Goal: Communication & Community: Answer question/provide support

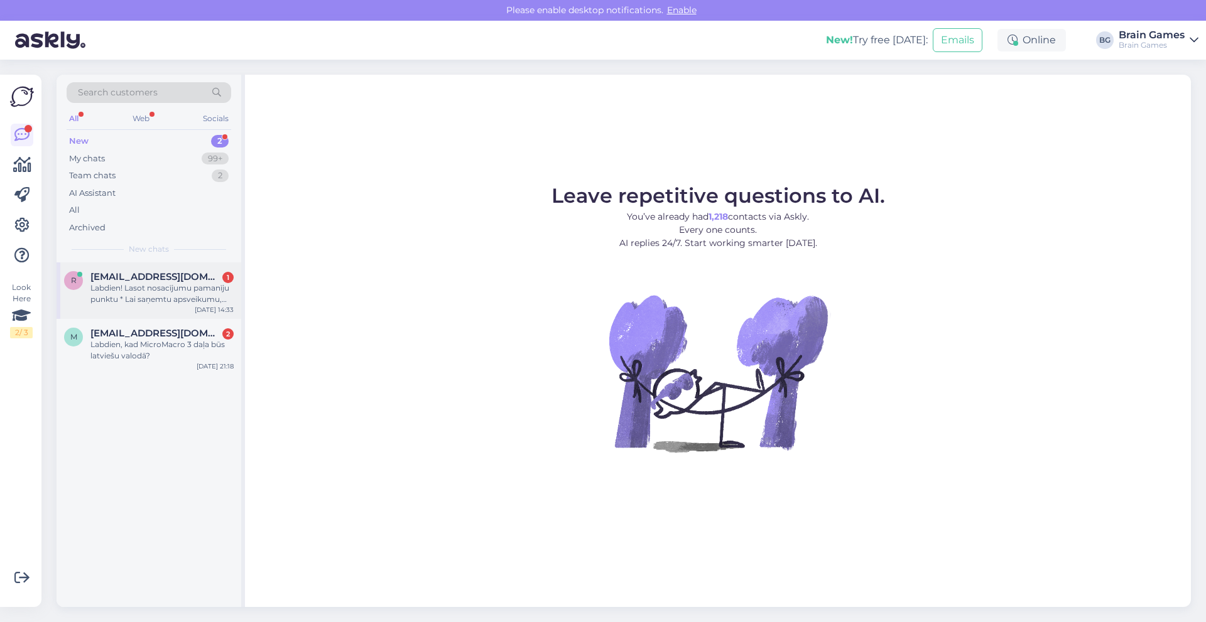
click at [117, 288] on div "Labdien! Lasot nosacījumu pamanīju punktu * Lai saņemtu apsveikumu, tev ir jāpi…" at bounding box center [161, 294] width 143 height 23
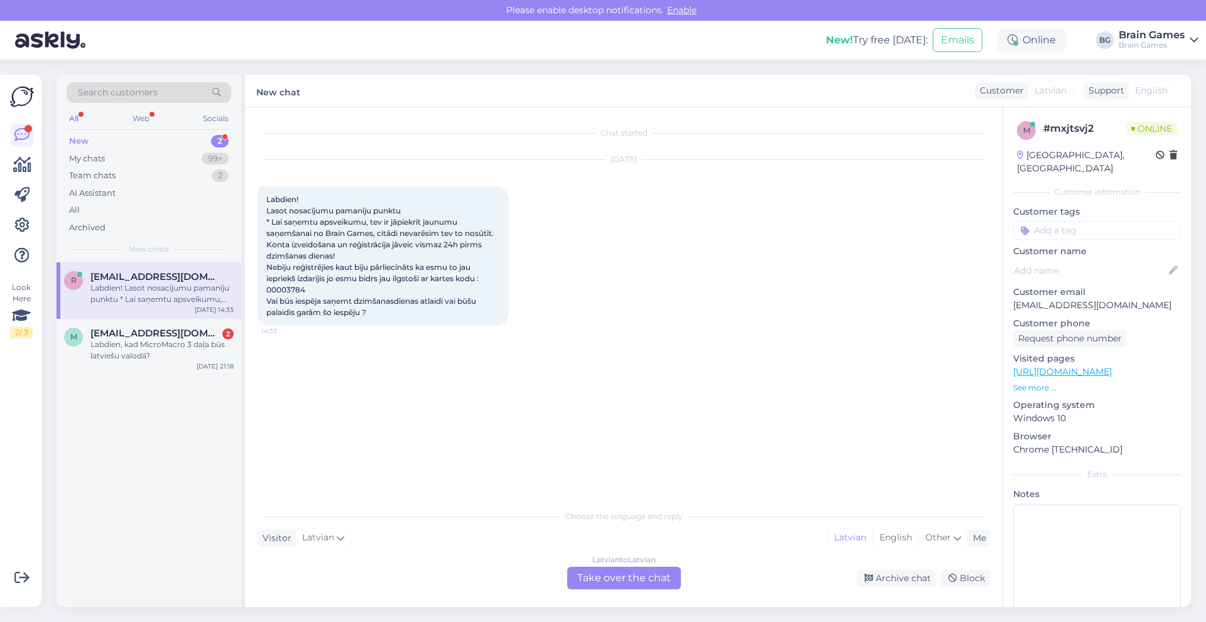
click at [607, 570] on div "Latvian to Latvian Take over the chat" at bounding box center [624, 578] width 114 height 23
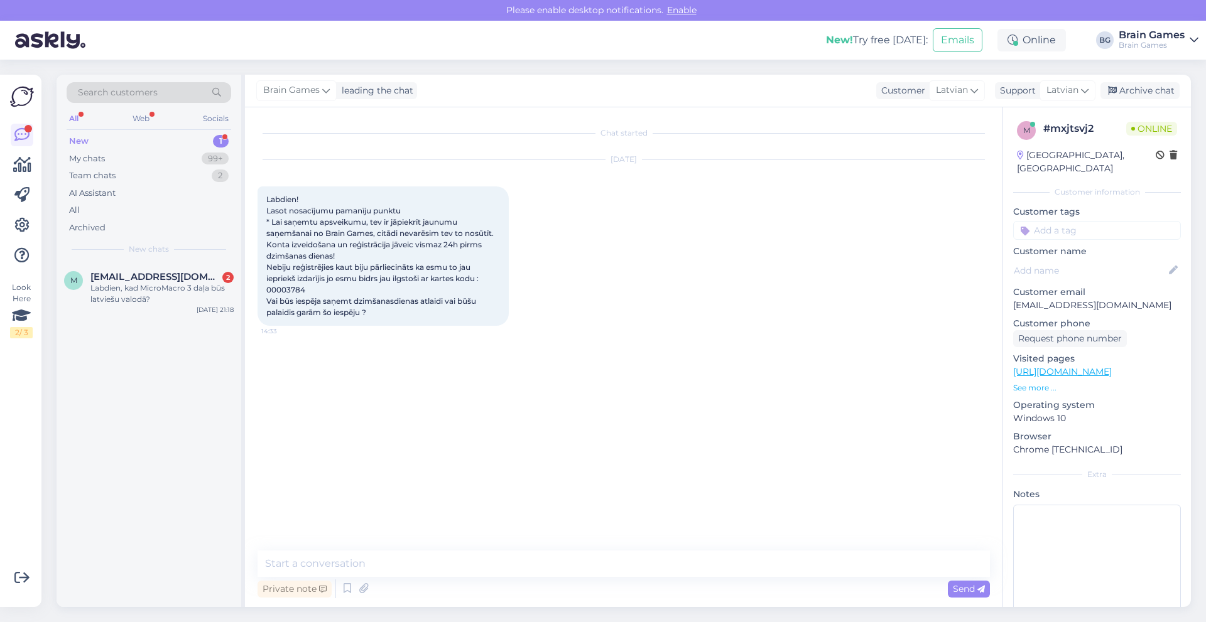
click at [440, 588] on div "Private note Send" at bounding box center [623, 589] width 732 height 24
click at [439, 594] on div "Private note Send" at bounding box center [623, 589] width 732 height 24
click at [437, 568] on textarea at bounding box center [623, 564] width 732 height 26
type textarea "Labdien! Sakiet lūdzu, kad Jums ir dzimšanas diena?"
click at [151, 280] on span "[EMAIL_ADDRESS][DOMAIN_NAME]" at bounding box center [155, 276] width 131 height 11
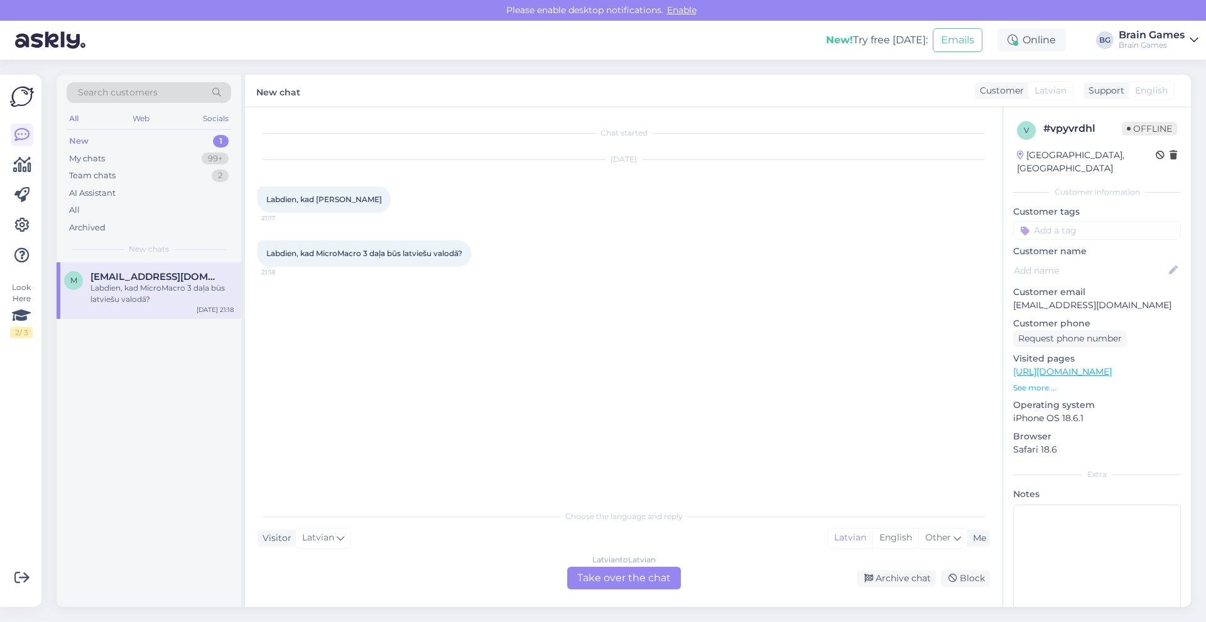
click at [591, 571] on div "Latvian to Latvian Take over the chat" at bounding box center [624, 578] width 114 height 23
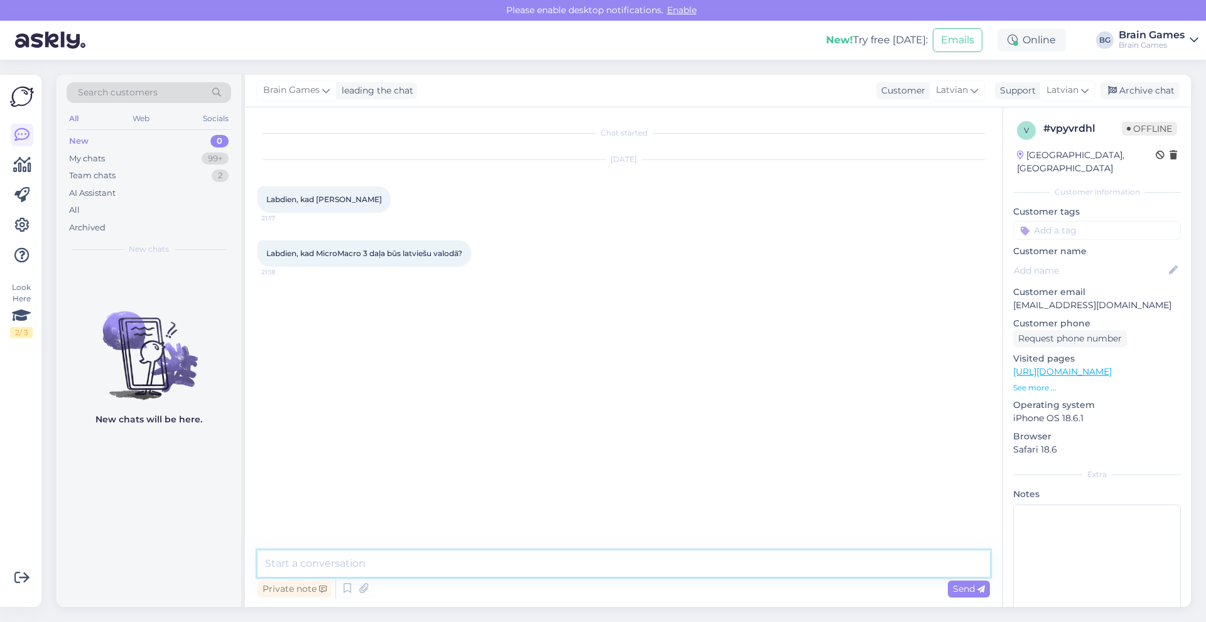
click at [414, 563] on textarea at bounding box center [623, 564] width 732 height 26
click at [623, 575] on textarea "Labdien! Pašlaik nav zināms, kad un vai tiks lokalizēts latviešu valodā." at bounding box center [623, 564] width 732 height 26
type textarea "Labdien! Pašlaik nav zināms, kad tas varētu notikt."
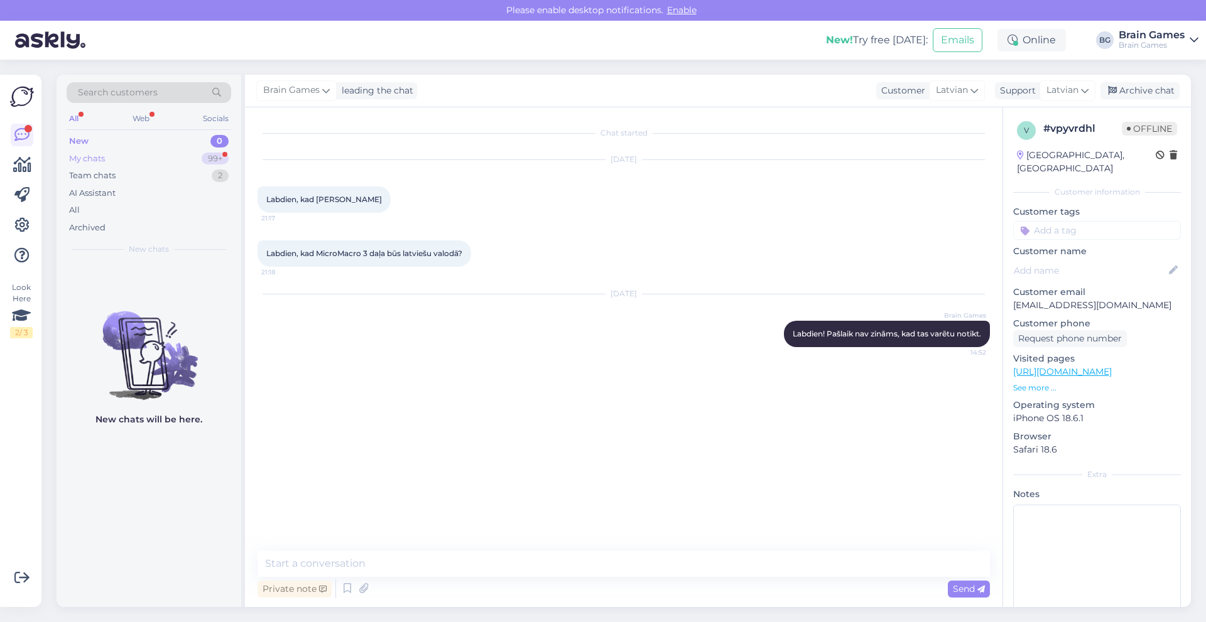
click at [144, 154] on div "My chats 99+" at bounding box center [149, 159] width 165 height 18
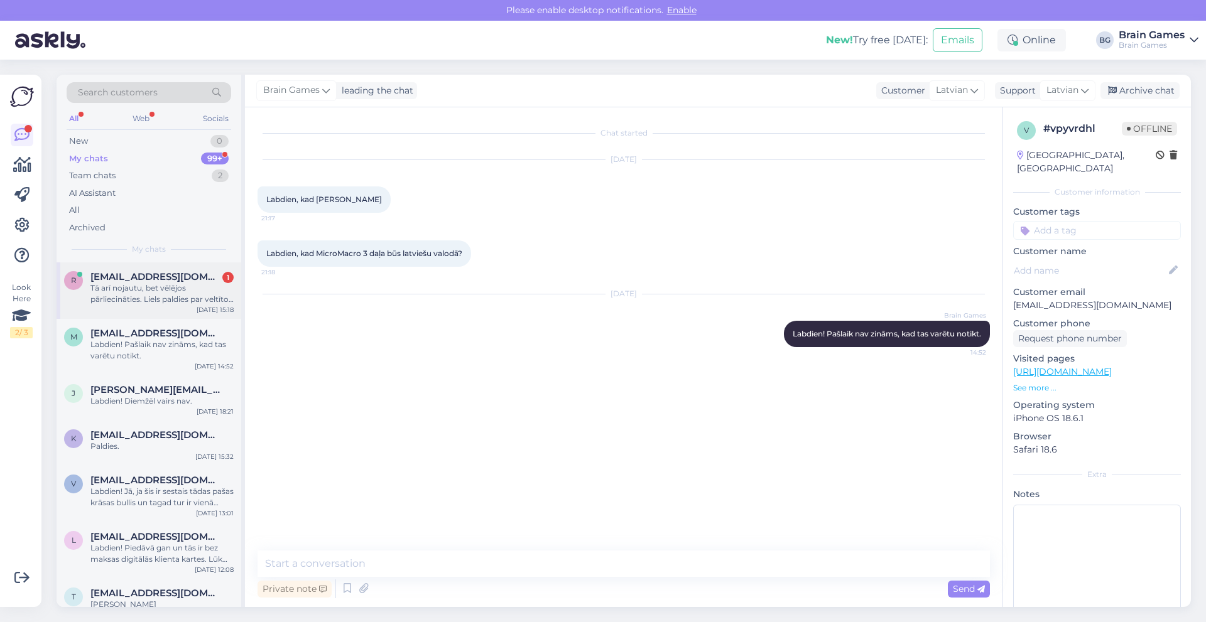
click at [139, 277] on span "[EMAIL_ADDRESS][DOMAIN_NAME]" at bounding box center [155, 276] width 131 height 11
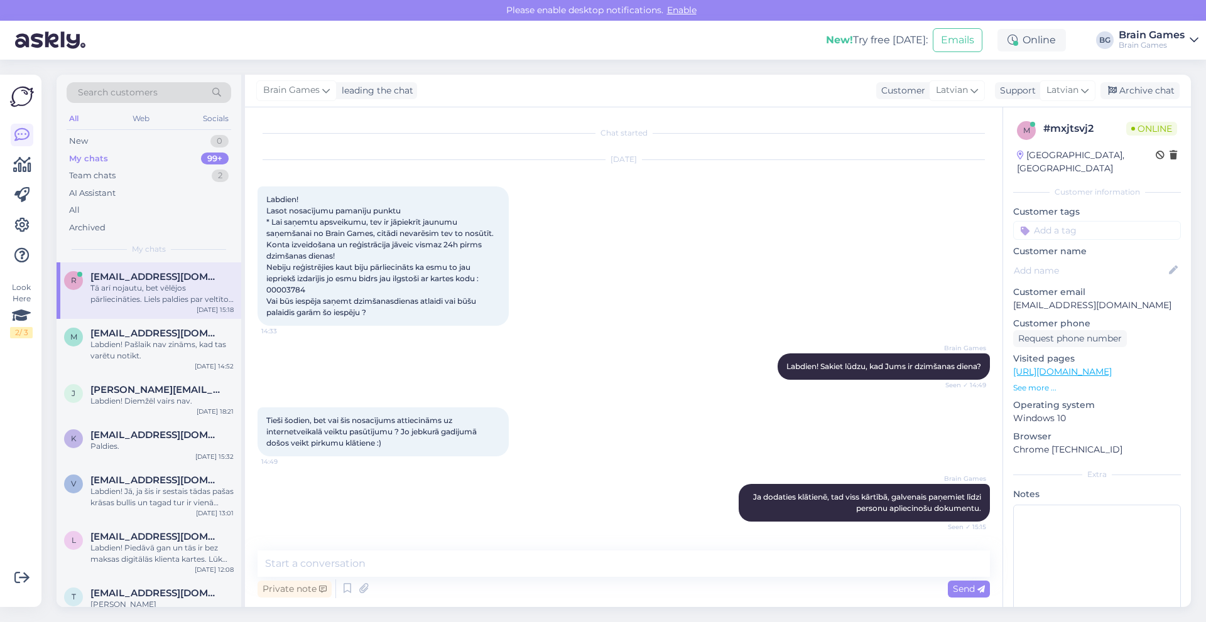
scroll to position [116, 0]
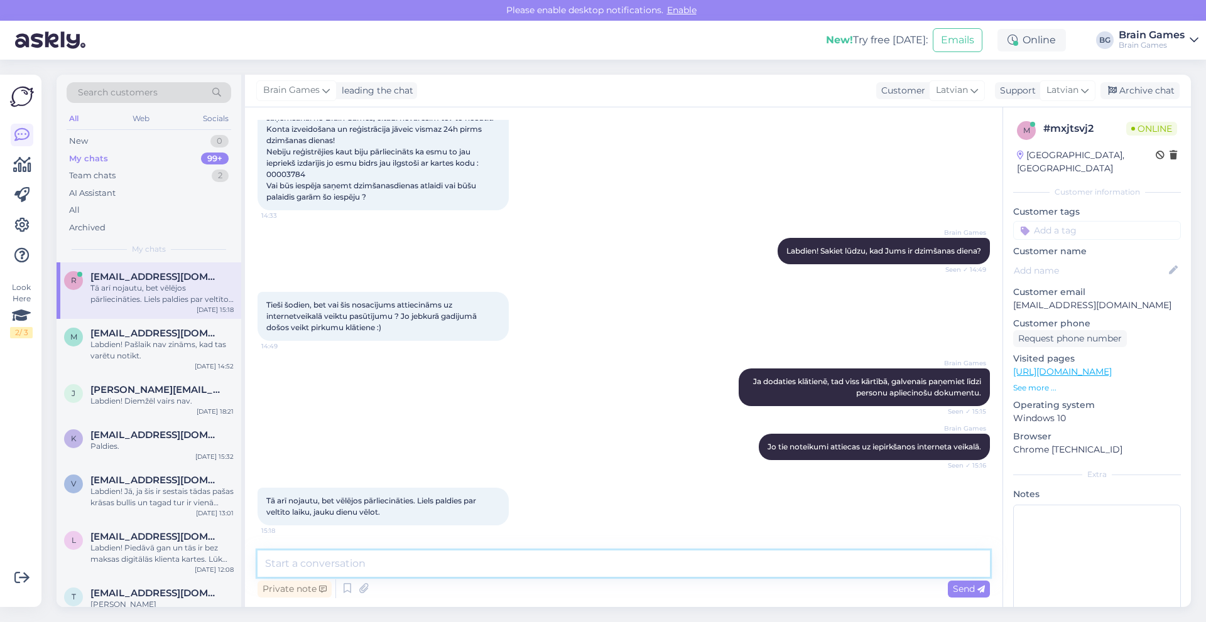
click at [466, 559] on textarea at bounding box center [623, 564] width 732 height 26
type textarea "Paldies un Jums arī jauku dienu un protams - Daudz Laimes Dzimšanas dienā."
click at [958, 592] on span "Send" at bounding box center [969, 588] width 32 height 11
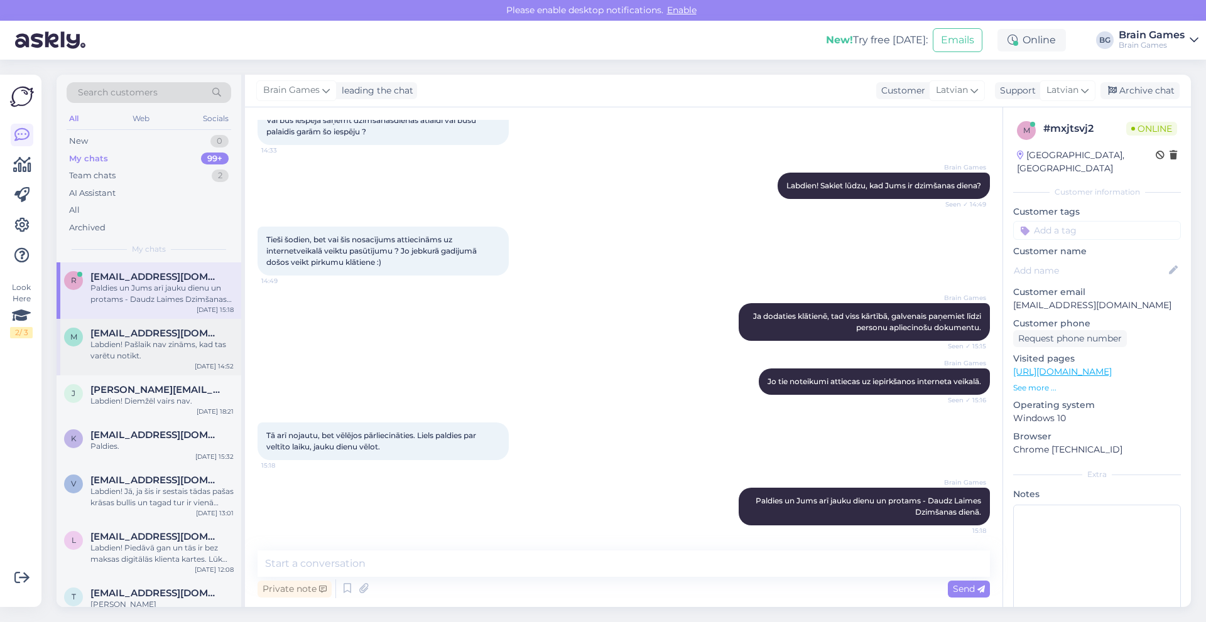
click at [151, 330] on span "[EMAIL_ADDRESS][DOMAIN_NAME]" at bounding box center [155, 333] width 131 height 11
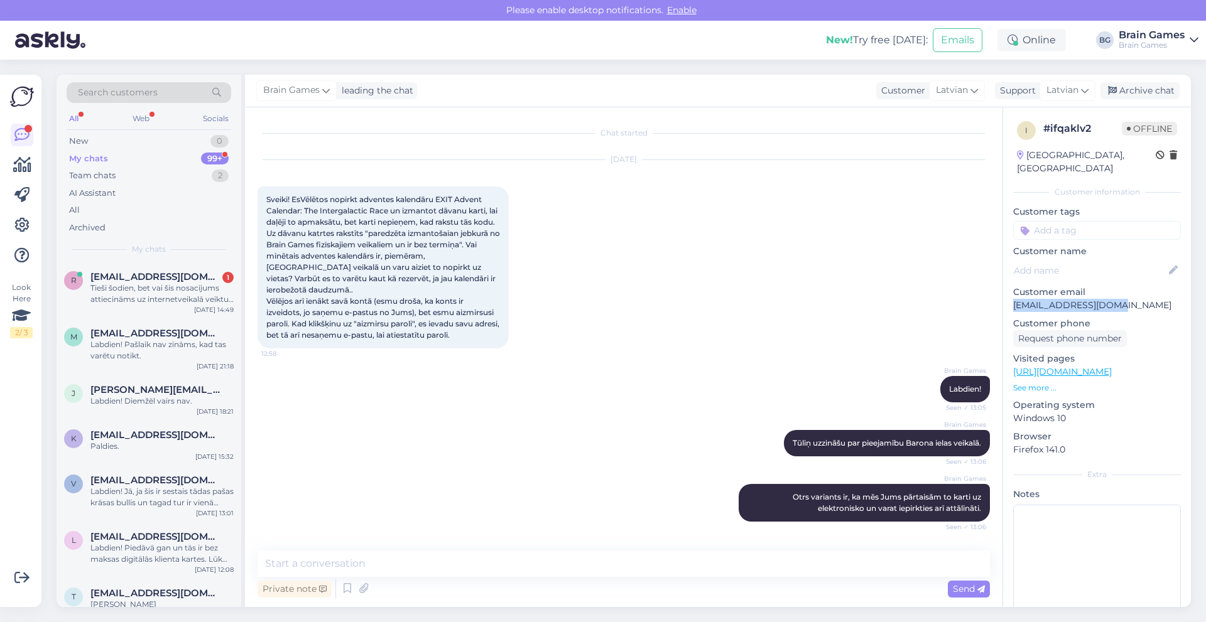
scroll to position [419, 0]
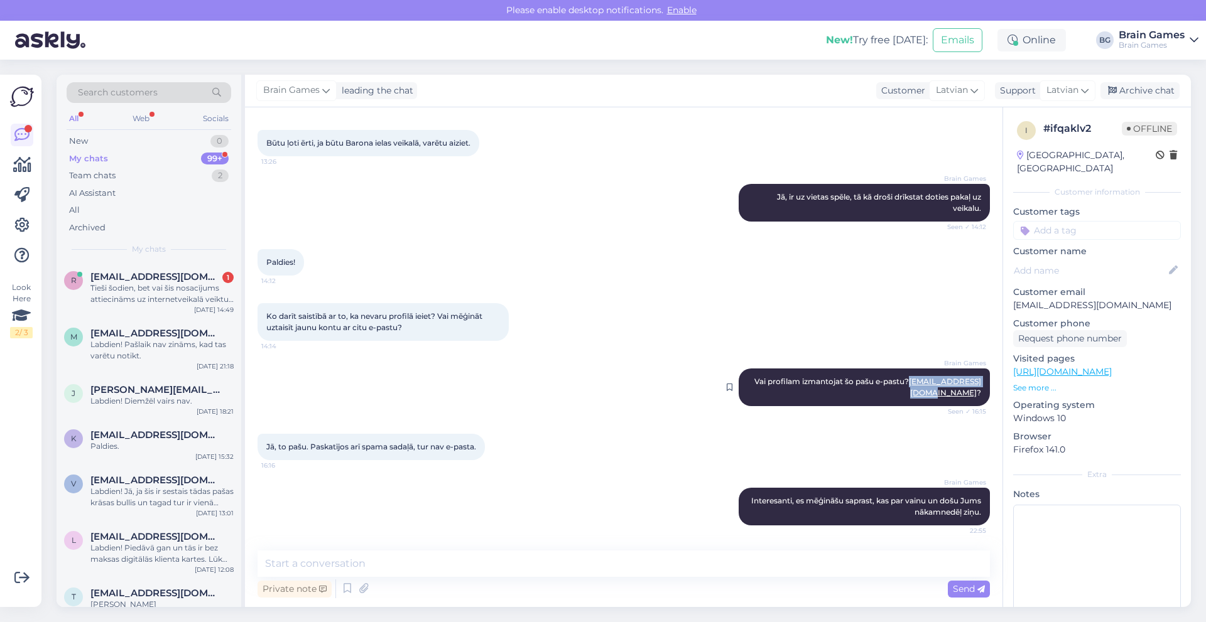
drag, startPoint x: 872, startPoint y: 396, endPoint x: 968, endPoint y: 395, distance: 96.1
click at [968, 395] on div "Brain Games Vai profilam izmantojat šo pašu e-pastu? elinatrede@gmail.com ? See…" at bounding box center [863, 388] width 251 height 38
copy link "[EMAIL_ADDRESS][DOMAIN_NAME]"
click at [151, 279] on span "[EMAIL_ADDRESS][DOMAIN_NAME]" at bounding box center [155, 276] width 131 height 11
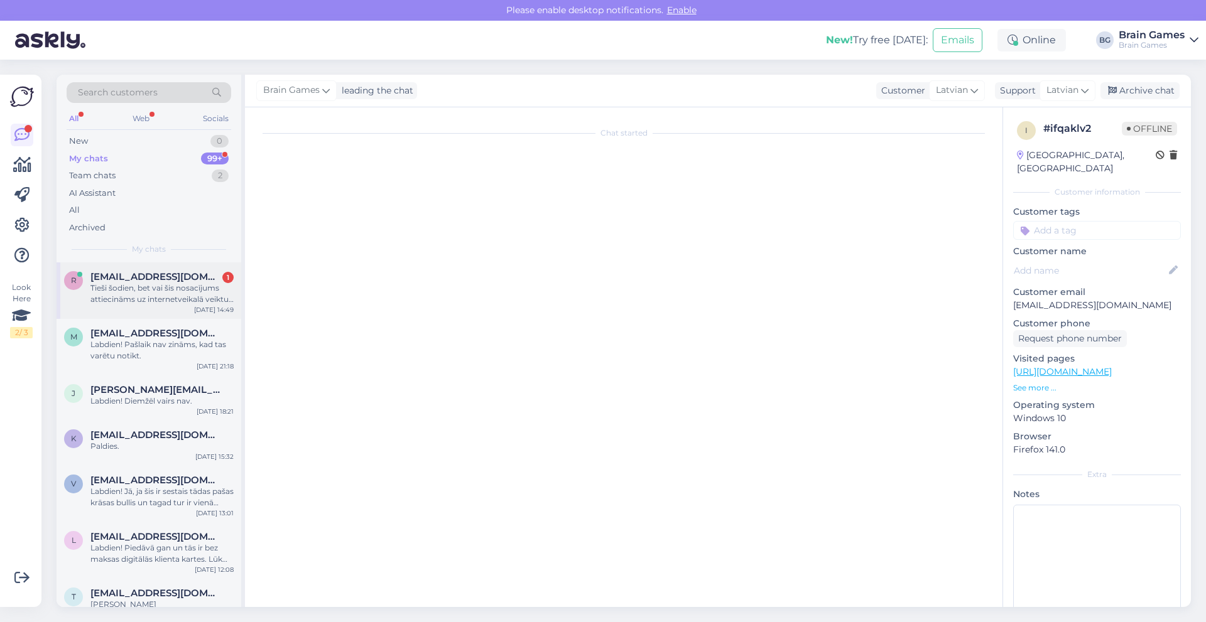
scroll to position [0, 0]
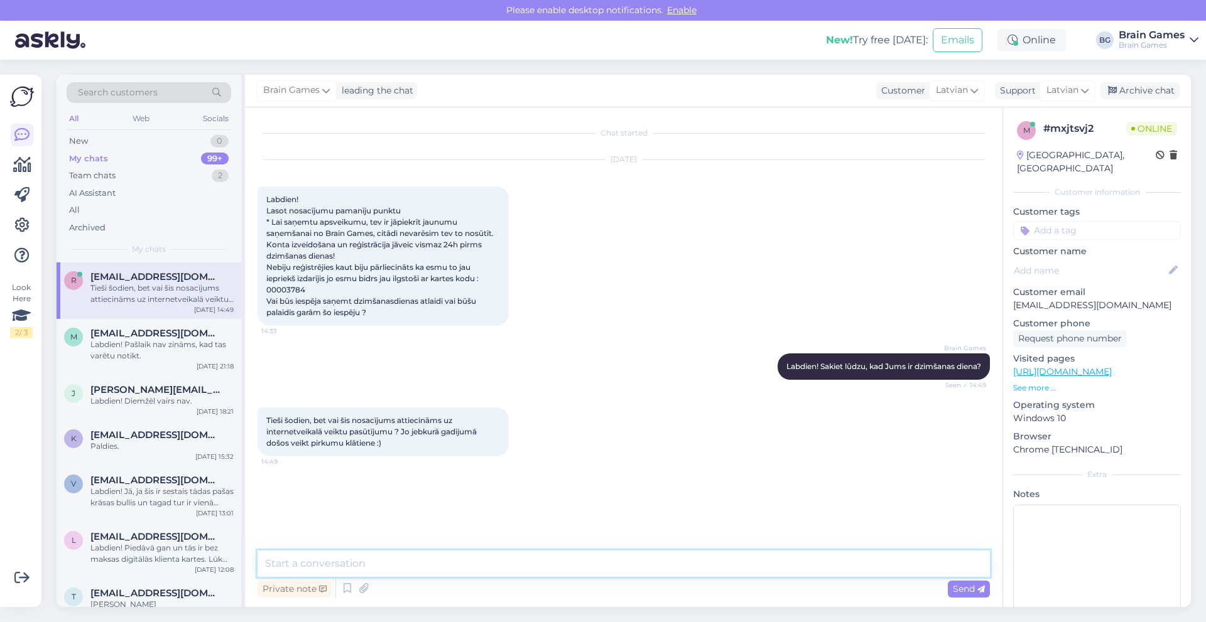
click at [386, 568] on textarea at bounding box center [623, 564] width 732 height 26
type textarea "Ja dodaties klātienē, tad viss kārtībā, galvenais paņemiet līdzi personu apliec…"
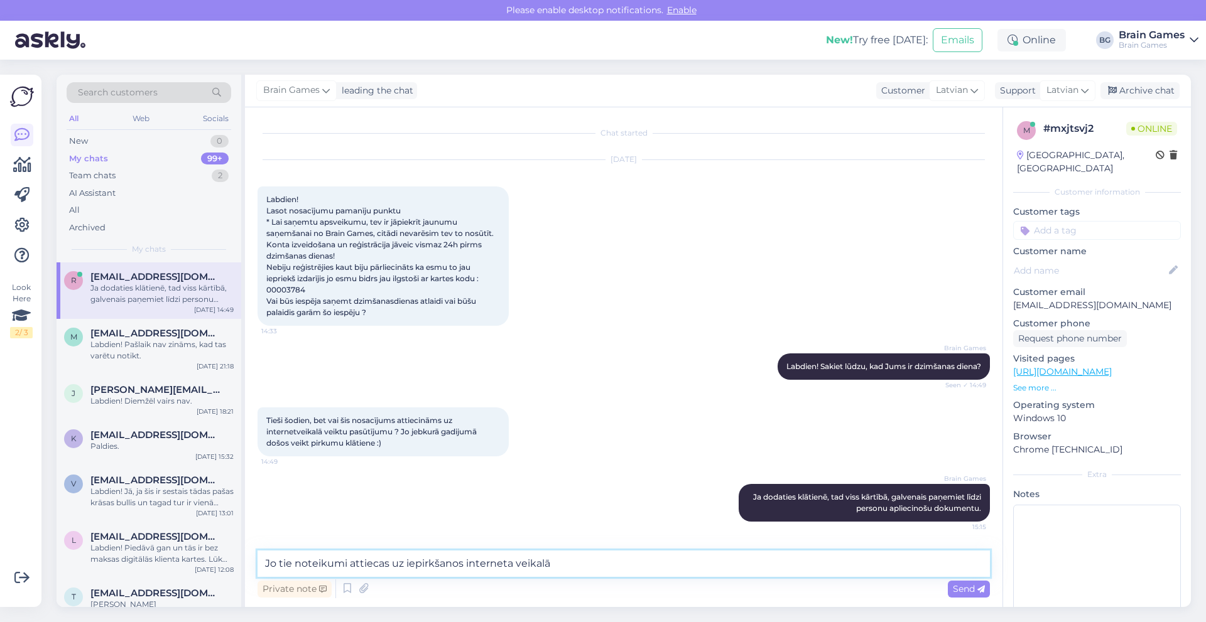
type textarea "Jo tie noteikumi attiecas uz iepirkšanos interneta veikalā."
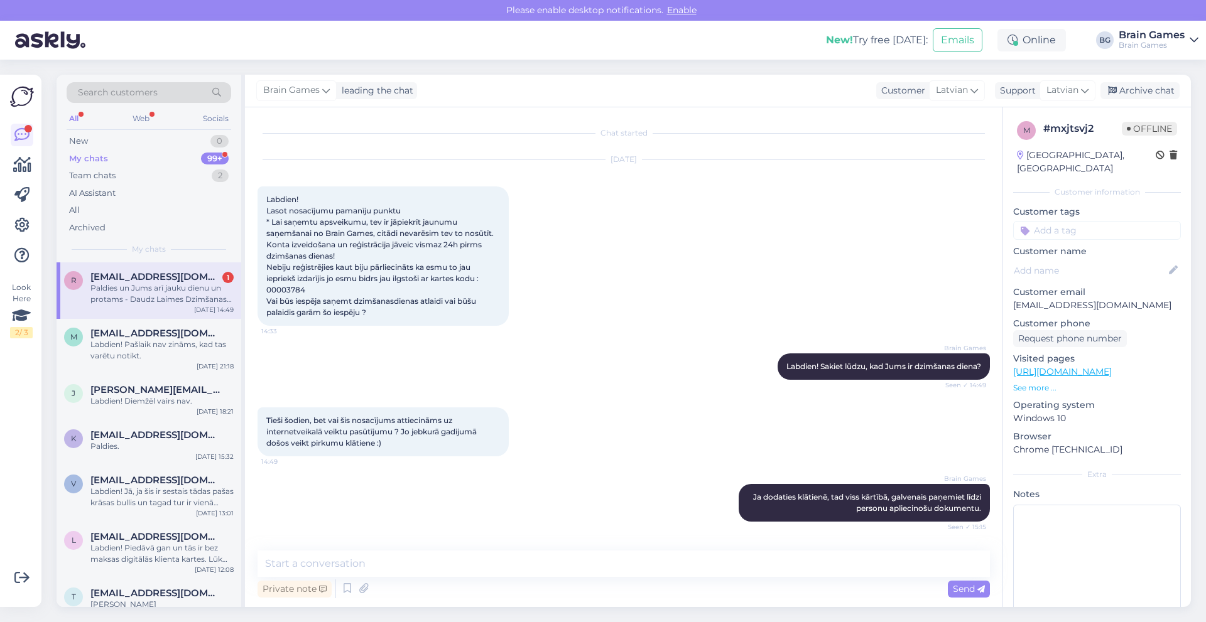
scroll to position [181, 0]
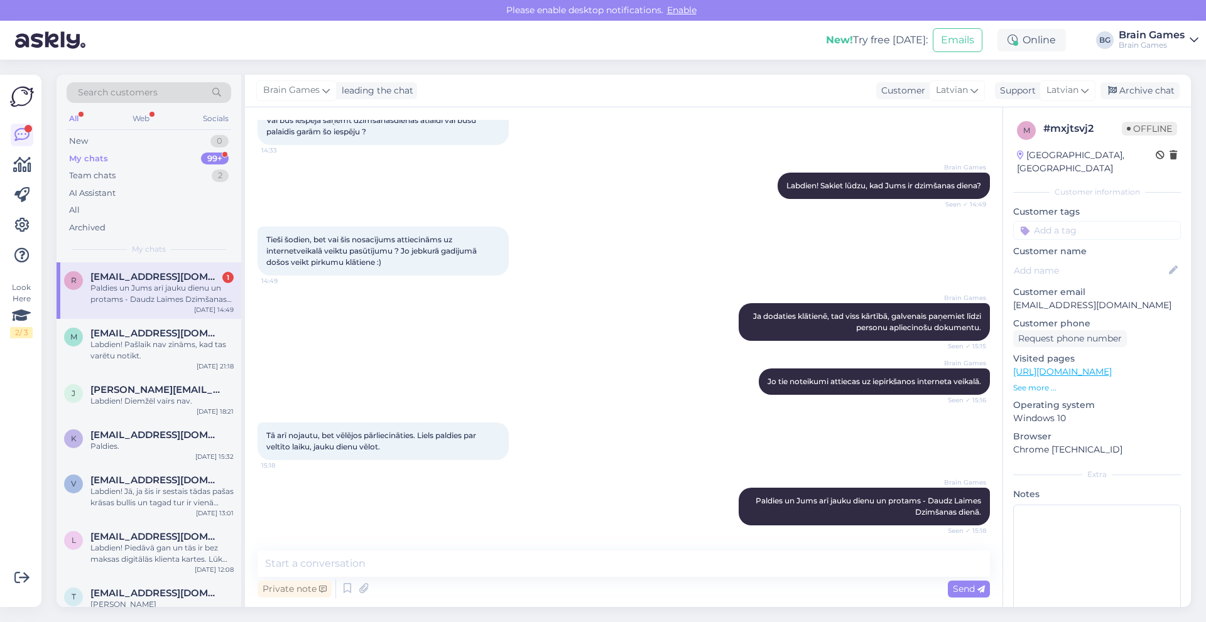
click at [180, 280] on span "[EMAIL_ADDRESS][DOMAIN_NAME]" at bounding box center [155, 276] width 131 height 11
